Goal: Information Seeking & Learning: Learn about a topic

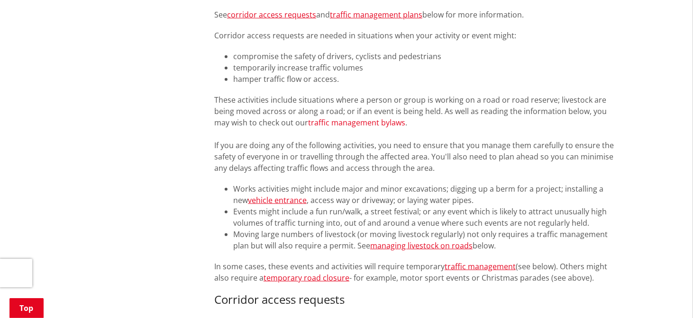
scroll to position [587, 0]
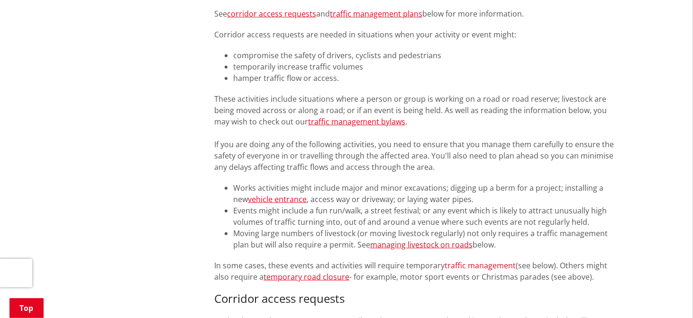
click at [486, 269] on link "traffic management" at bounding box center [479, 266] width 71 height 10
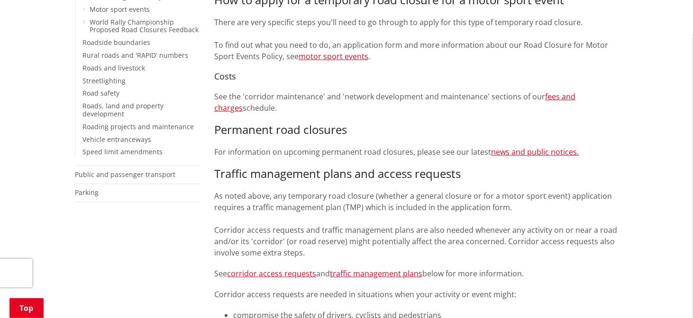
scroll to position [351, 0]
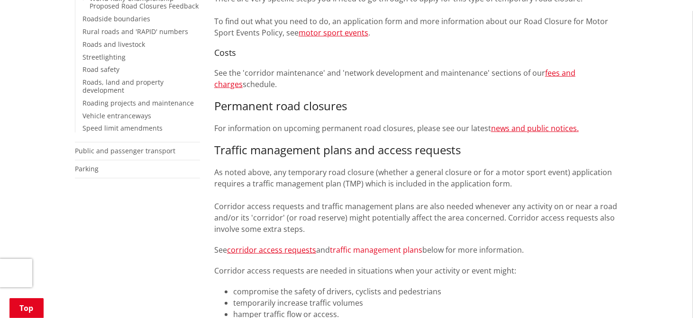
click at [365, 251] on link "traffic management plans" at bounding box center [376, 250] width 92 height 10
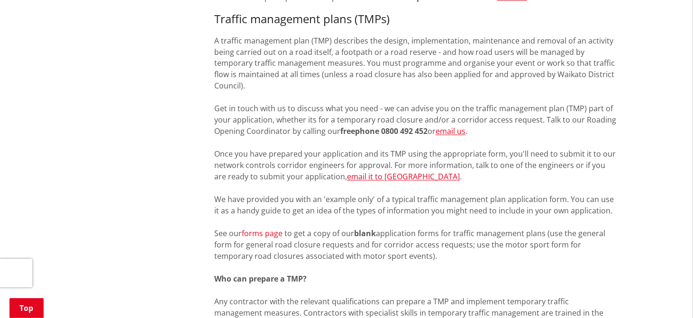
click at [266, 229] on span "forms page" at bounding box center [262, 234] width 41 height 10
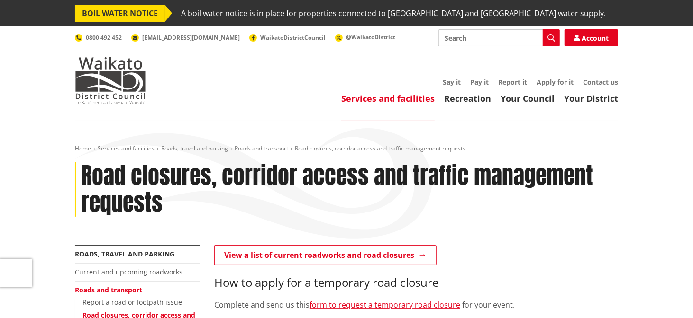
click at [509, 37] on input "Search" at bounding box center [498, 37] width 121 height 17
type input "parking permits"
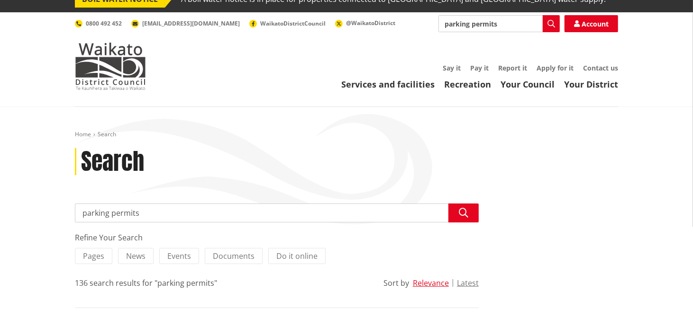
scroll to position [9, 0]
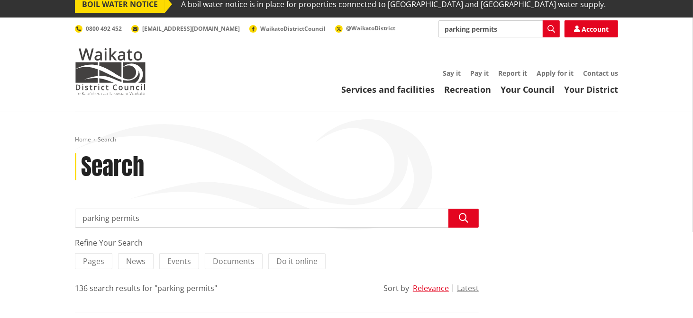
click at [531, 30] on input "parking permits" at bounding box center [498, 28] width 121 height 17
type input "traffic control"
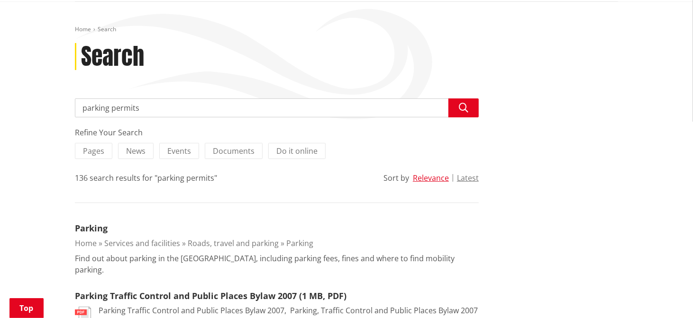
scroll to position [121, 0]
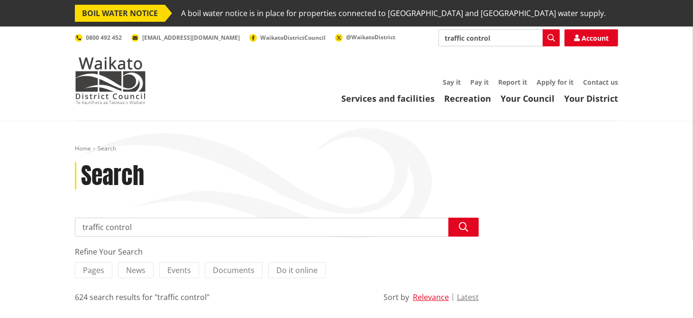
click at [526, 37] on input "traffic control" at bounding box center [498, 37] width 121 height 17
click at [532, 37] on input "traffic control" at bounding box center [498, 37] width 121 height 17
type input "t"
type input "parking consent"
click at [531, 39] on input "parking consent" at bounding box center [498, 37] width 121 height 17
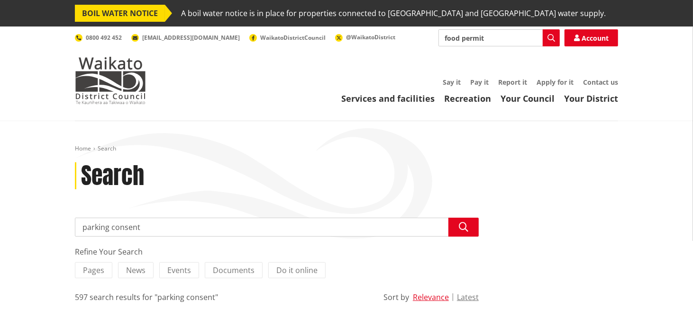
type input "food permits"
click at [531, 41] on input "food permits" at bounding box center [498, 37] width 121 height 17
click at [529, 36] on input "food permits" at bounding box center [498, 37] width 121 height 17
type input "trading in public places"
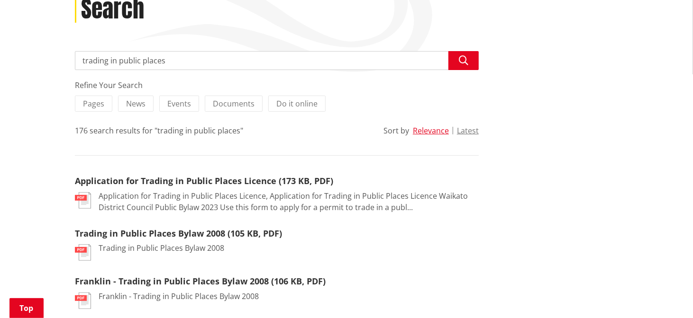
scroll to position [167, 0]
click at [252, 232] on link "Trading in Public Places Bylaw 2008 (105 KB, PDF)" at bounding box center [178, 232] width 207 height 11
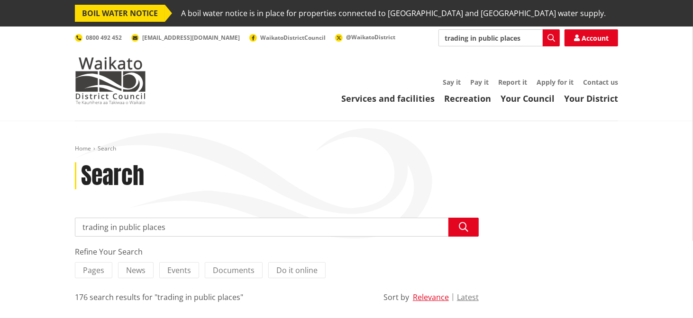
click at [531, 36] on input "trading in public places" at bounding box center [498, 37] width 121 height 17
type input "food"
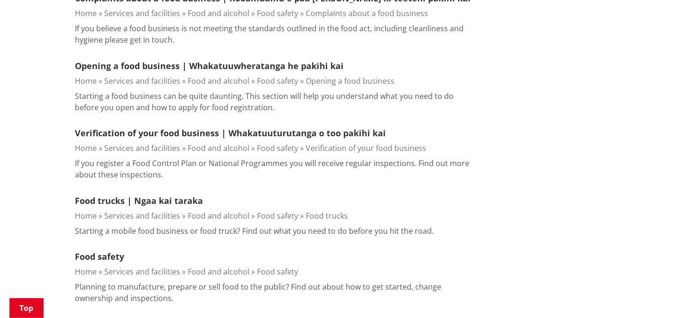
scroll to position [677, 0]
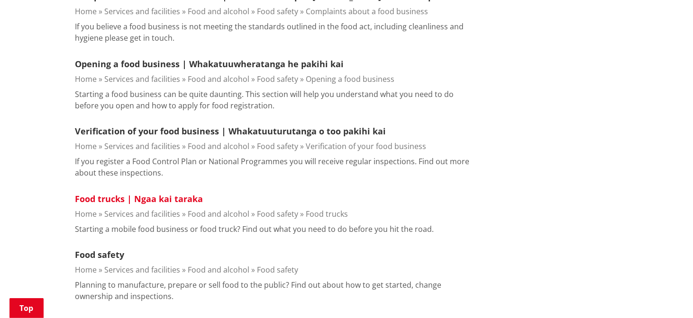
click at [150, 195] on link "Food trucks | Ngaa kai taraka" at bounding box center [139, 198] width 128 height 11
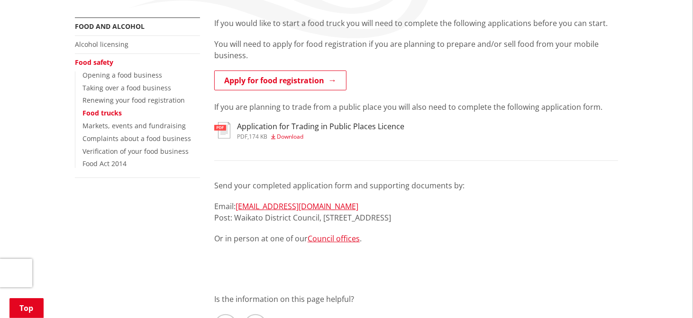
scroll to position [200, 0]
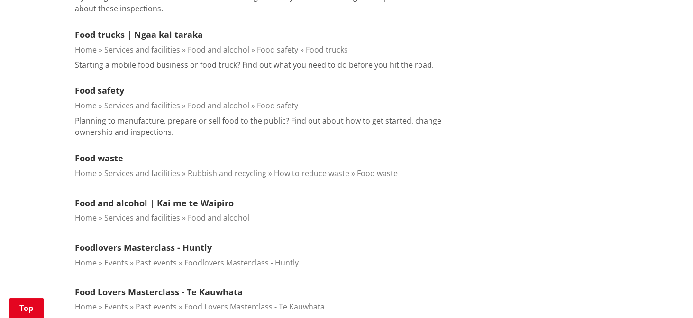
scroll to position [846, 0]
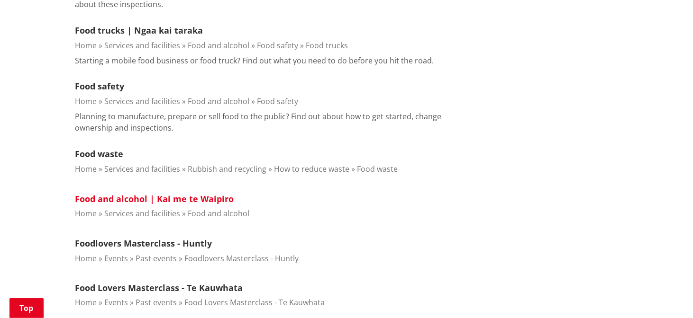
click at [179, 196] on link "Food and alcohol | Kai me te Waipiro" at bounding box center [154, 198] width 159 height 11
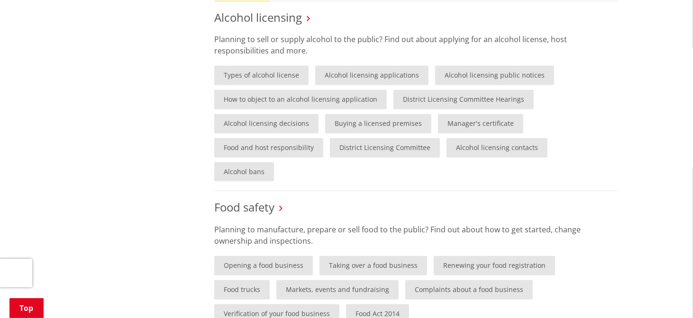
scroll to position [435, 0]
click at [346, 304] on link "Food Act 2014" at bounding box center [377, 313] width 63 height 19
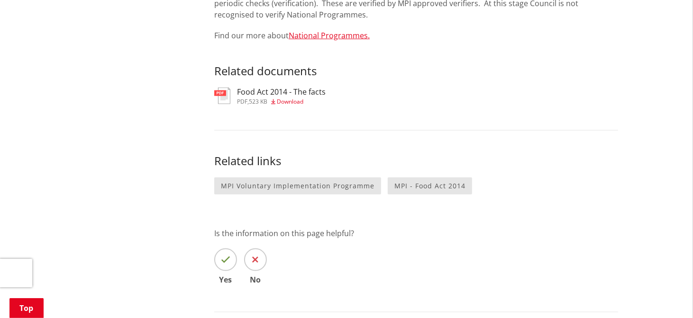
scroll to position [643, 0]
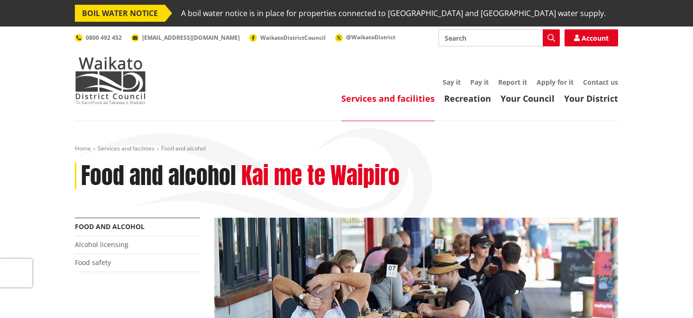
scroll to position [435, 0]
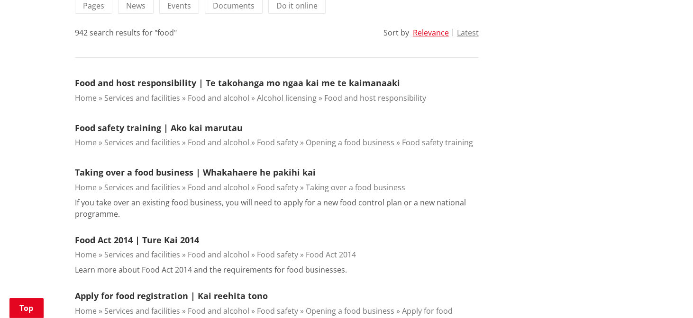
scroll to position [259, 0]
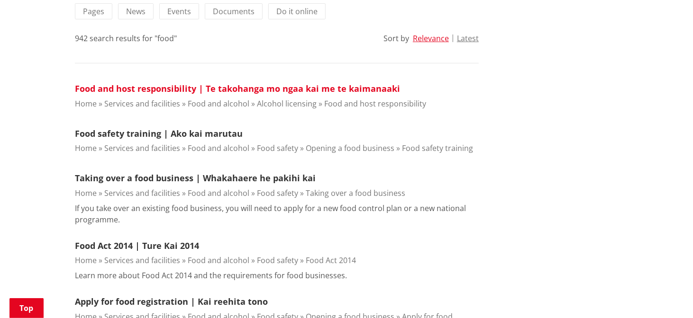
click at [228, 88] on link "Food and host responsibility | Te takohanga mo ngaa kai me te kaimanaaki" at bounding box center [237, 88] width 325 height 11
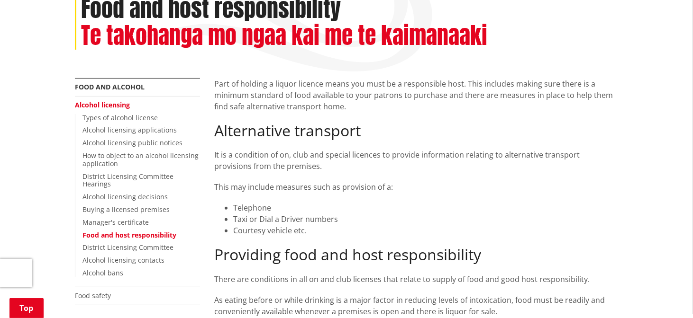
scroll to position [169, 0]
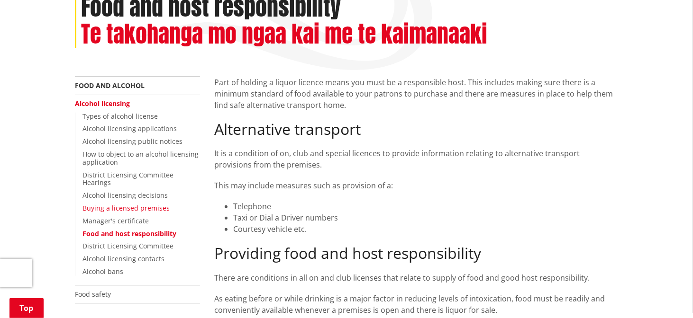
click at [144, 204] on link "Buying a licensed premises" at bounding box center [125, 208] width 87 height 9
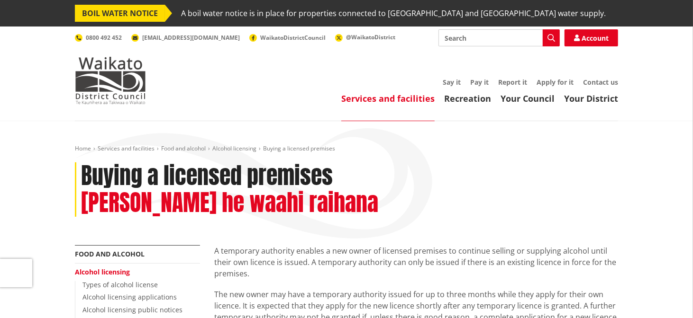
click at [500, 46] on input "Search" at bounding box center [498, 37] width 121 height 17
type input "food"
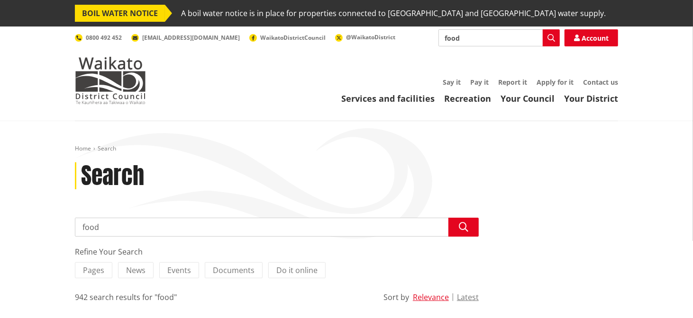
drag, startPoint x: 0, startPoint y: 0, endPoint x: 478, endPoint y: 39, distance: 479.1
click at [478, 39] on input "food" at bounding box center [498, 37] width 121 height 17
type input "food vendors"
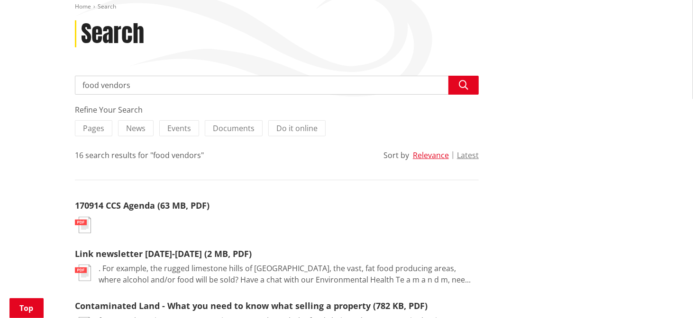
scroll to position [145, 0]
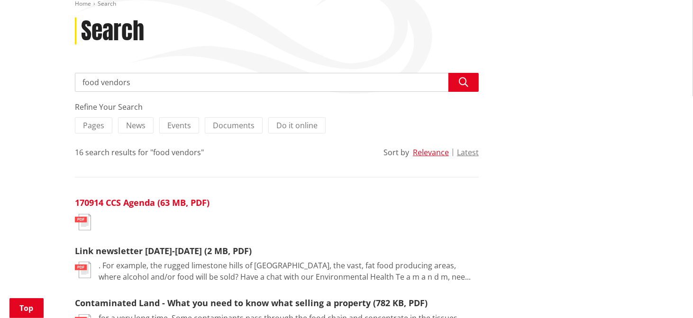
click at [163, 199] on link "170914 CCS Agenda (63 MB, PDF)" at bounding box center [142, 202] width 135 height 11
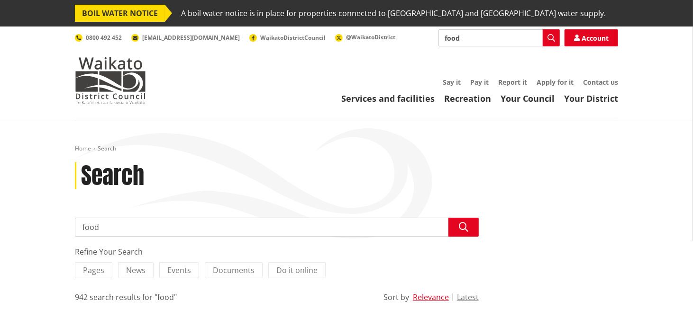
click at [531, 38] on input "food" at bounding box center [498, 37] width 121 height 17
type input "building consent"
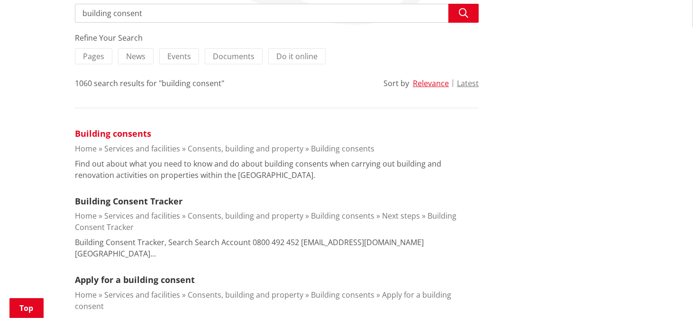
scroll to position [216, 0]
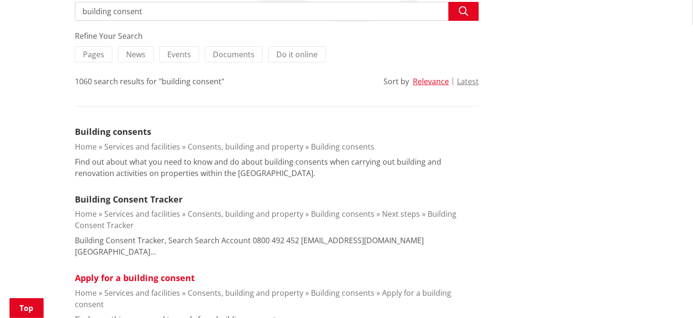
click at [177, 272] on link "Apply for a building consent" at bounding box center [135, 277] width 120 height 11
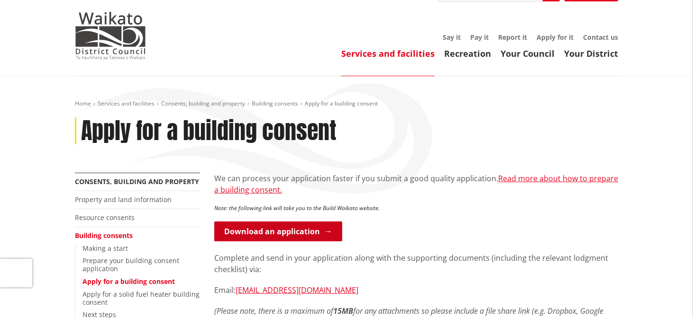
scroll to position [61, 0]
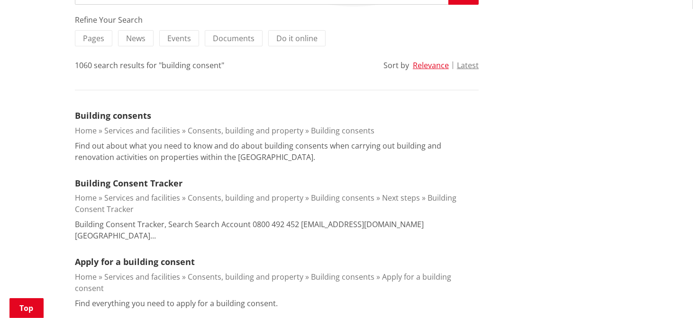
scroll to position [232, 0]
click at [129, 115] on link "Building consents" at bounding box center [113, 115] width 76 height 11
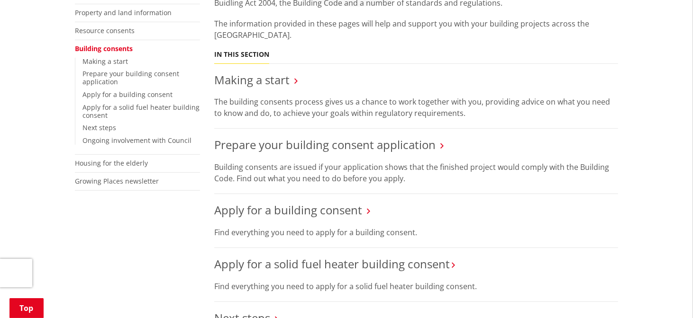
scroll to position [227, 0]
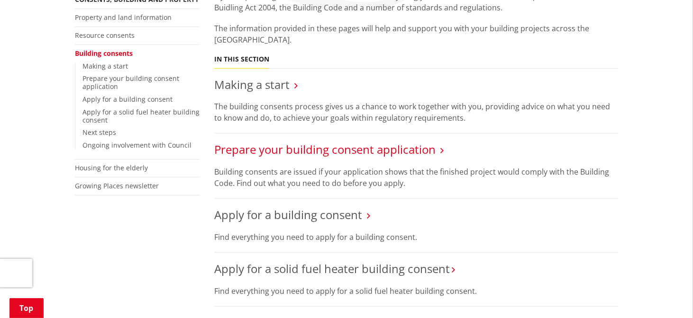
click at [358, 144] on link "Prepare your building consent application" at bounding box center [324, 150] width 221 height 16
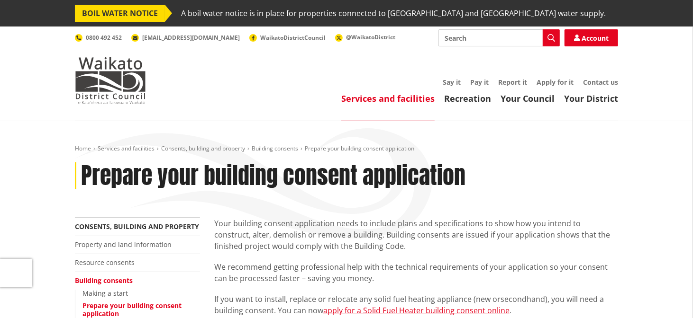
click at [481, 42] on input "Search" at bounding box center [498, 37] width 121 height 17
type input "s"
type input "resource consent"
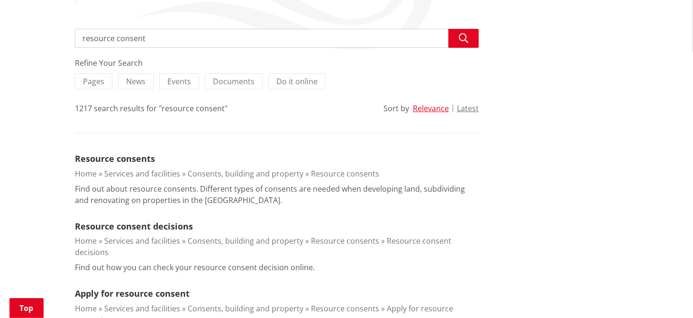
scroll to position [190, 0]
click at [142, 158] on link "Resource consents" at bounding box center [115, 158] width 80 height 11
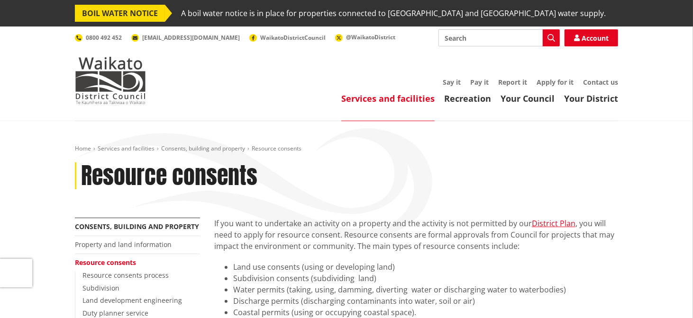
click at [516, 34] on input "Search" at bounding box center [498, 37] width 121 height 17
type input "food stall holder"
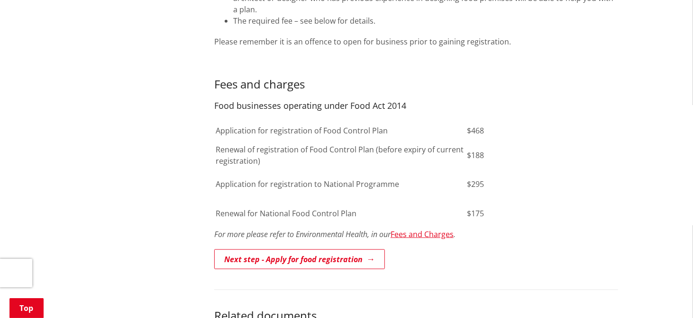
scroll to position [617, 0]
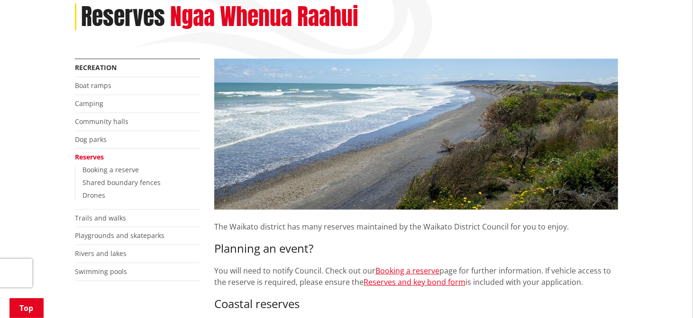
scroll to position [175, 0]
